Goal: Task Accomplishment & Management: Use online tool/utility

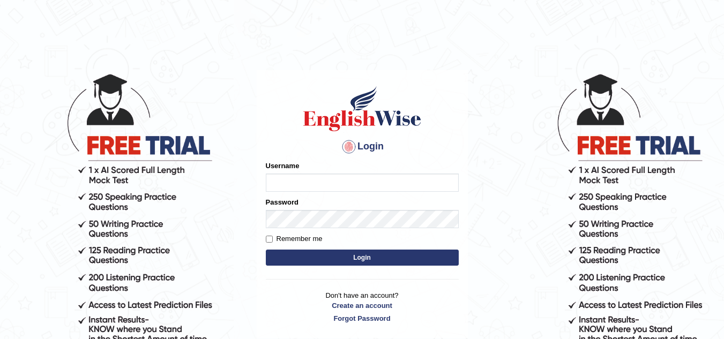
type input "Kirti_India"
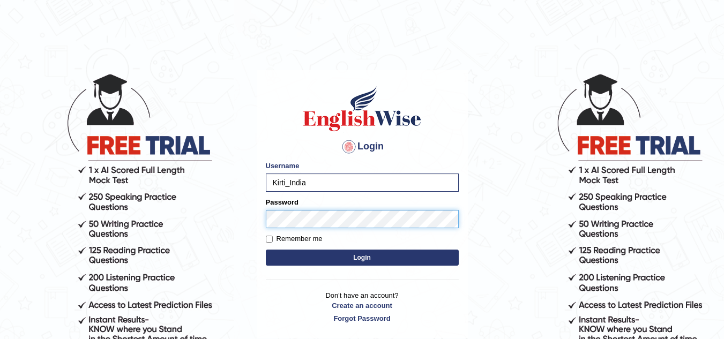
click at [266, 250] on button "Login" at bounding box center [362, 258] width 193 height 16
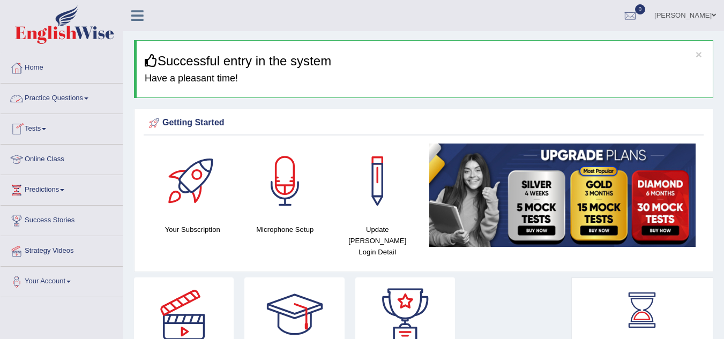
click at [46, 129] on span at bounding box center [44, 129] width 4 height 2
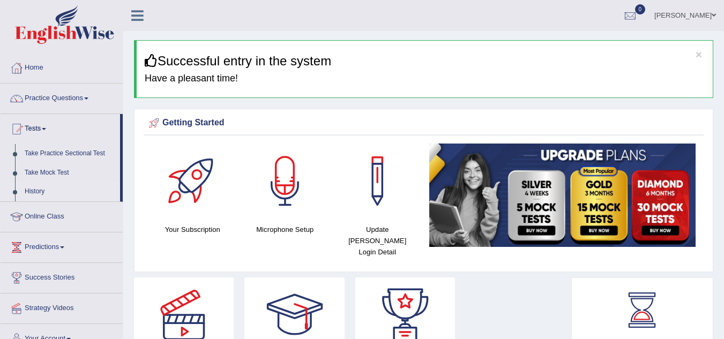
click at [30, 191] on link "History" at bounding box center [70, 191] width 100 height 19
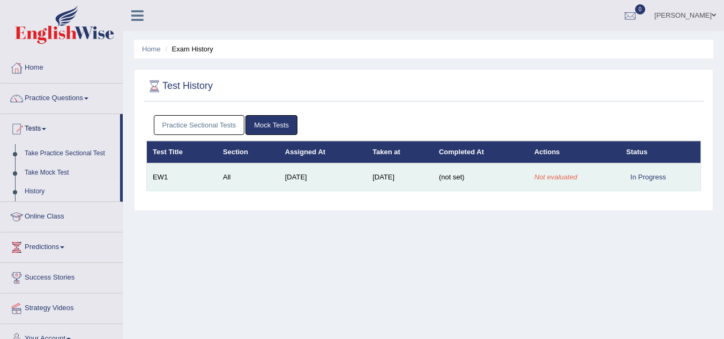
click at [463, 179] on span "(not set)" at bounding box center [452, 177] width 26 height 8
click at [543, 176] on em "Not evaluated" at bounding box center [555, 177] width 43 height 8
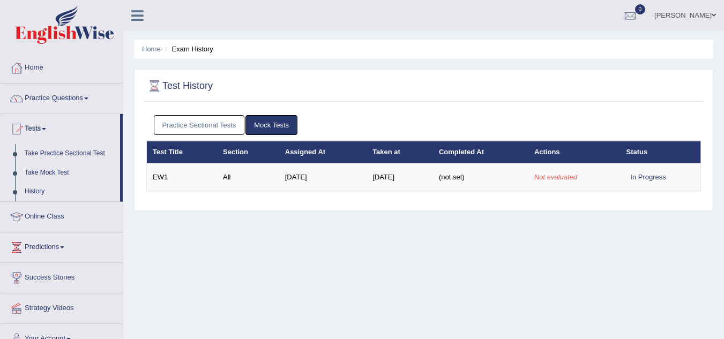
click at [272, 128] on link "Mock Tests" at bounding box center [271, 125] width 52 height 20
click at [191, 122] on link "Practice Sectional Tests" at bounding box center [199, 125] width 91 height 20
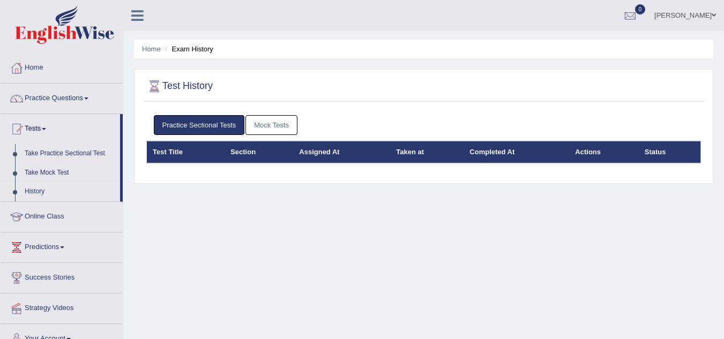
click at [279, 127] on link "Mock Tests" at bounding box center [271, 125] width 52 height 20
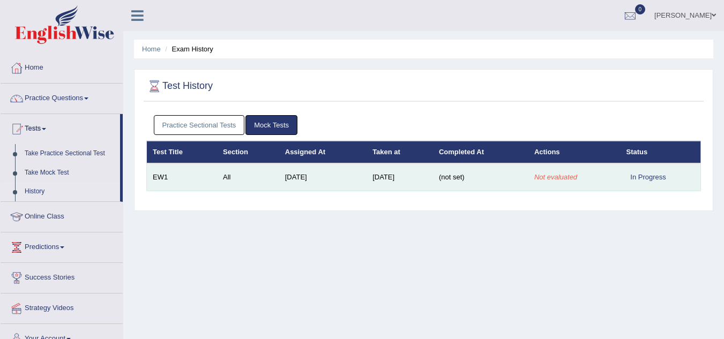
click at [163, 179] on td "EW1" at bounding box center [182, 177] width 71 height 28
click at [545, 178] on em "Not evaluated" at bounding box center [555, 177] width 43 height 8
click at [566, 177] on em "Not evaluated" at bounding box center [555, 177] width 43 height 8
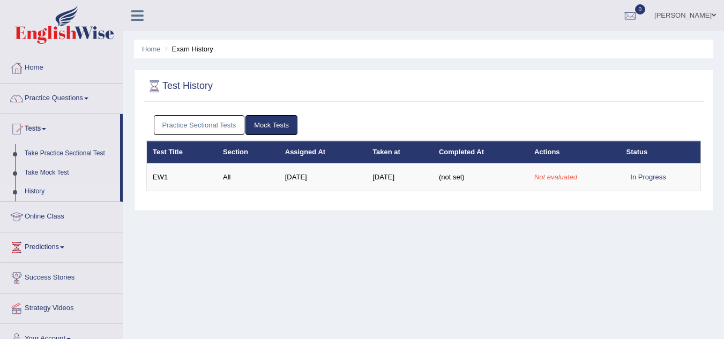
click at [375, 257] on div "Home Exam History Test History Practice Sectional Tests Mock Tests Test Title S…" at bounding box center [423, 268] width 601 height 536
click at [60, 152] on link "Take Practice Sectional Test" at bounding box center [70, 153] width 100 height 19
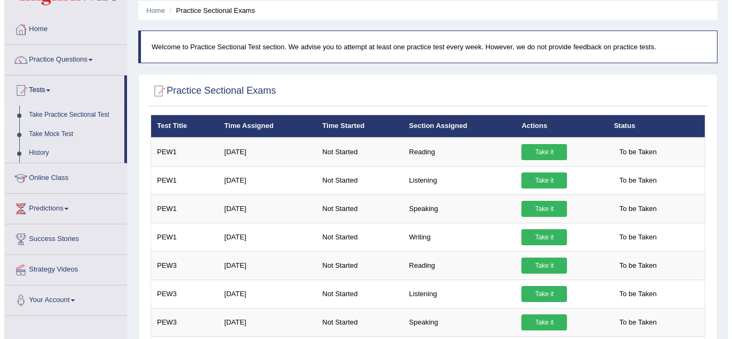
scroll to position [38, 0]
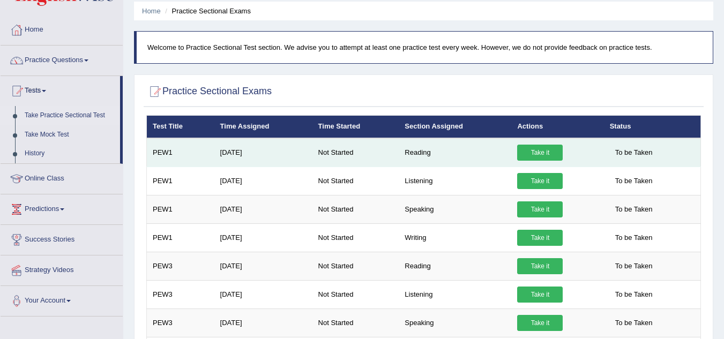
click at [530, 153] on link "Take it" at bounding box center [540, 153] width 46 height 16
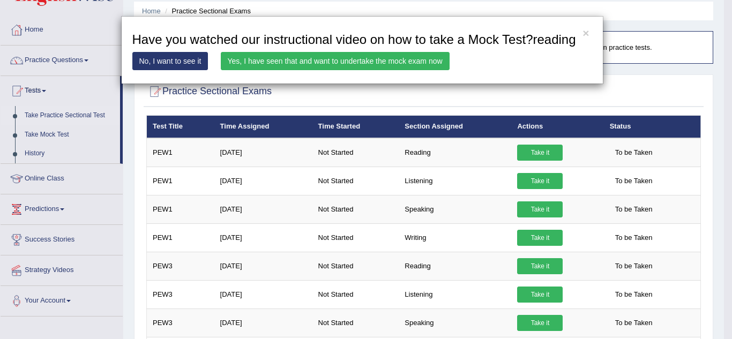
click at [280, 59] on link "Yes, I have seen that and want to undertake the mock exam now" at bounding box center [335, 61] width 229 height 18
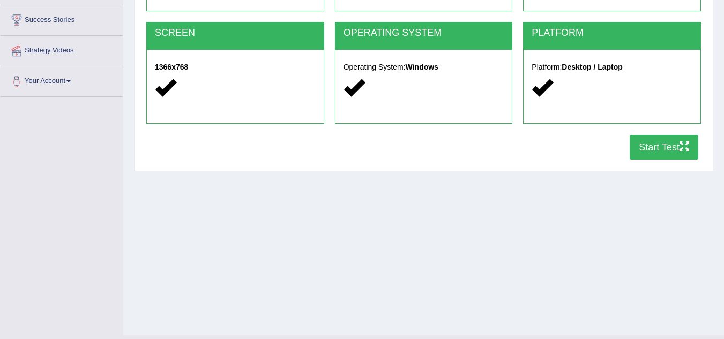
scroll to position [223, 0]
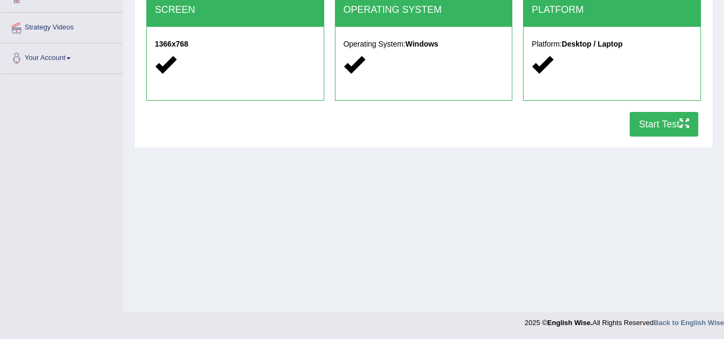
click at [647, 127] on button "Start Test" at bounding box center [664, 124] width 69 height 25
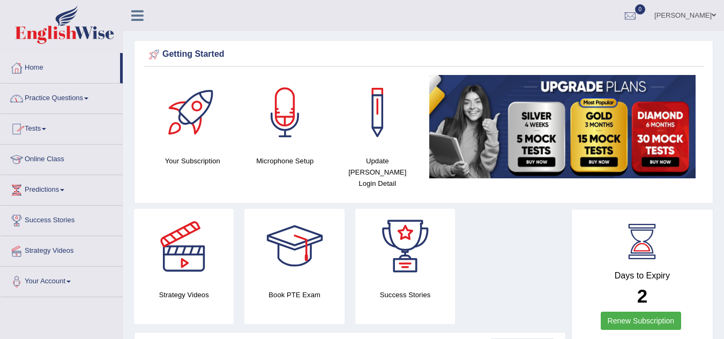
click at [88, 99] on span at bounding box center [86, 99] width 4 height 2
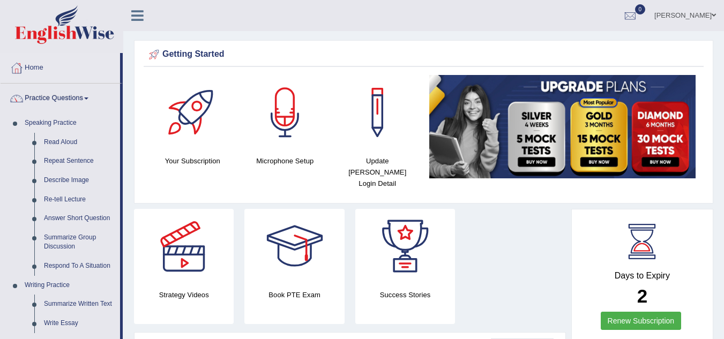
click at [88, 99] on span at bounding box center [86, 99] width 4 height 2
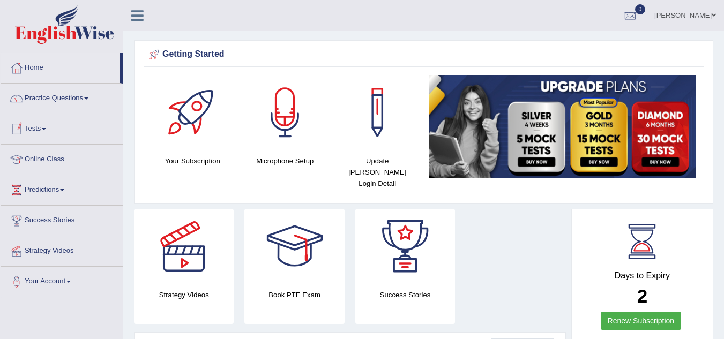
click at [47, 126] on link "Tests" at bounding box center [62, 127] width 122 height 27
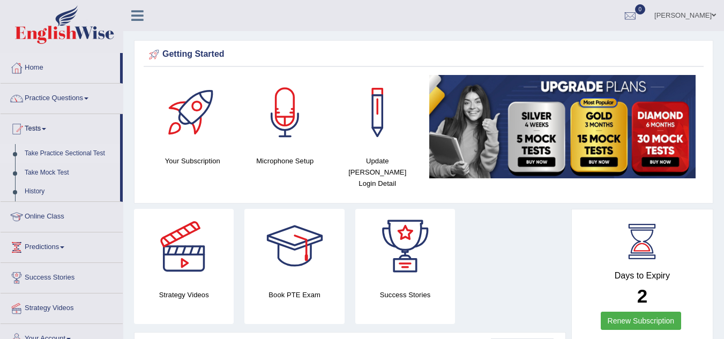
click at [50, 153] on link "Take Practice Sectional Test" at bounding box center [70, 153] width 100 height 19
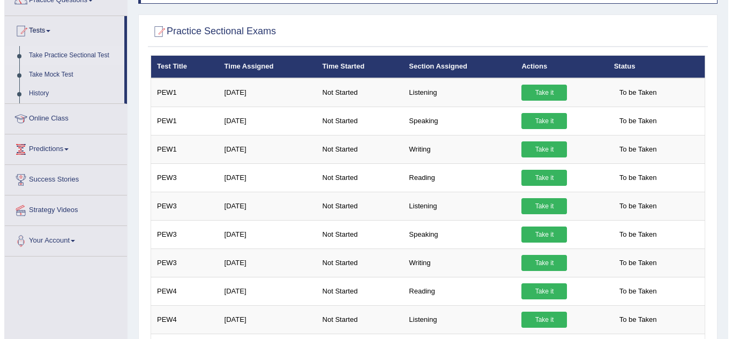
scroll to position [63, 0]
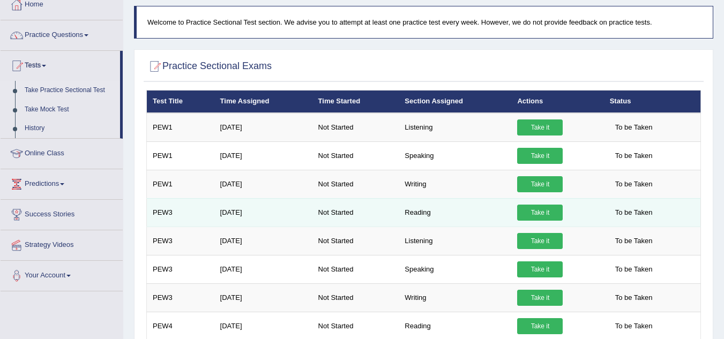
click at [539, 209] on link "Take it" at bounding box center [540, 213] width 46 height 16
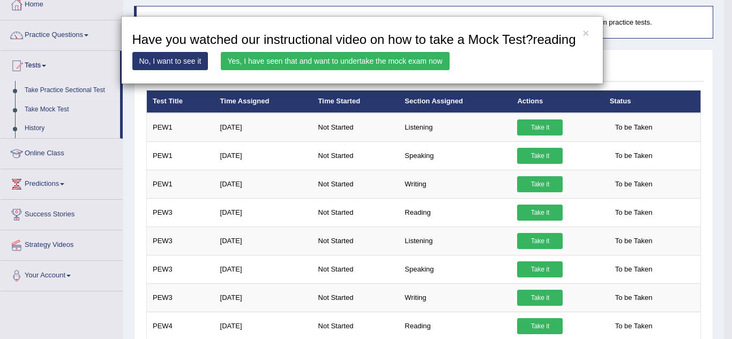
click at [392, 62] on link "Yes, I have seen that and want to undertake the mock exam now" at bounding box center [335, 61] width 229 height 18
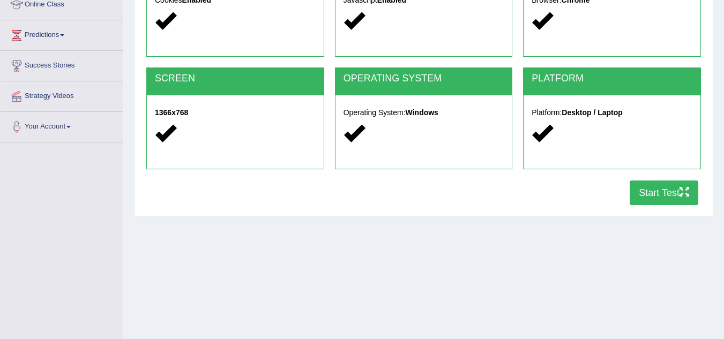
scroll to position [161, 0]
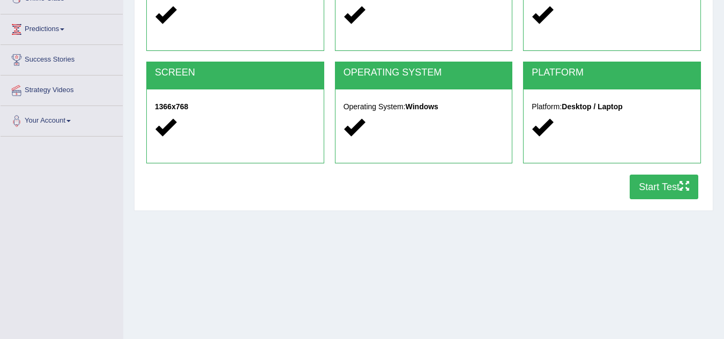
click at [643, 184] on button "Start Test" at bounding box center [664, 187] width 69 height 25
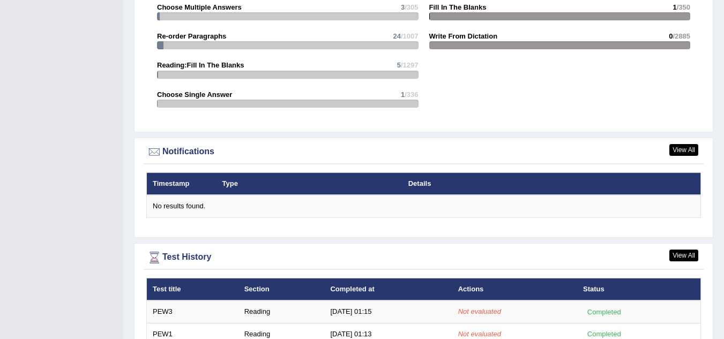
scroll to position [1226, 0]
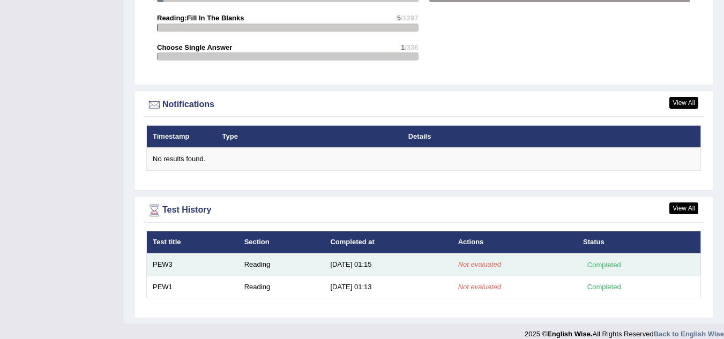
click at [601, 259] on div "Completed" at bounding box center [604, 264] width 42 height 11
click at [467, 260] on em "Not evaluated" at bounding box center [479, 264] width 43 height 8
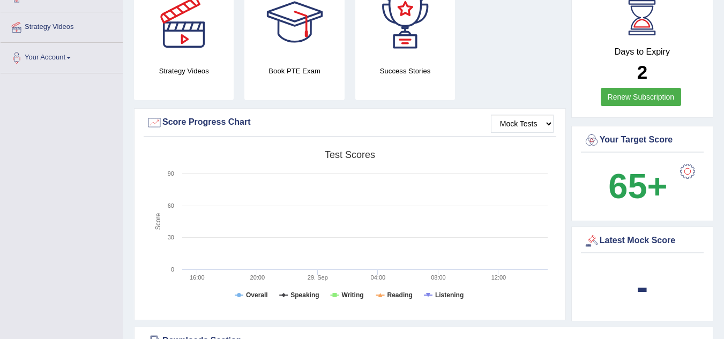
scroll to position [0, 0]
